Goal: Task Accomplishment & Management: Manage account settings

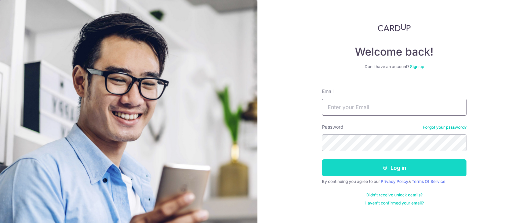
type input "[EMAIL_ADDRESS][DOMAIN_NAME]"
click at [333, 165] on button "Log in" at bounding box center [394, 167] width 145 height 17
